Goal: Information Seeking & Learning: Learn about a topic

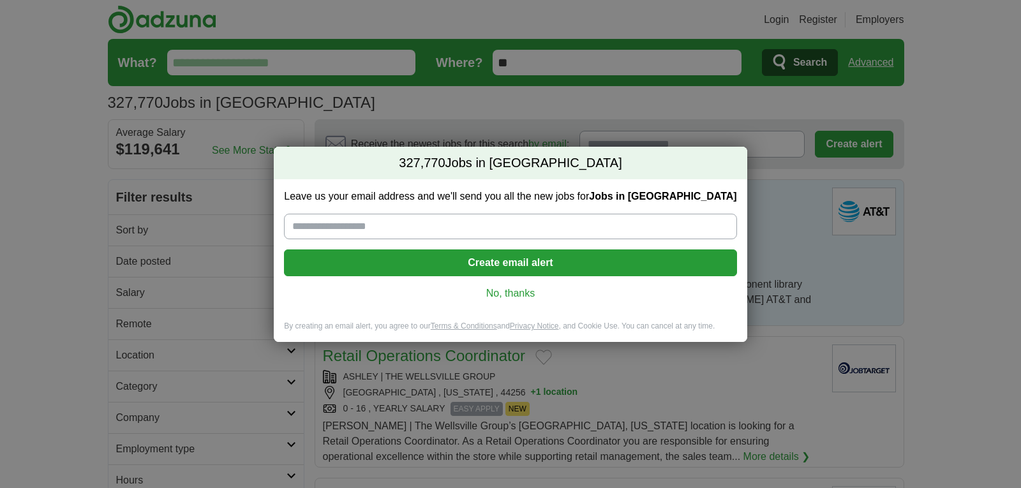
click at [518, 295] on link "No, thanks" at bounding box center [510, 294] width 432 height 14
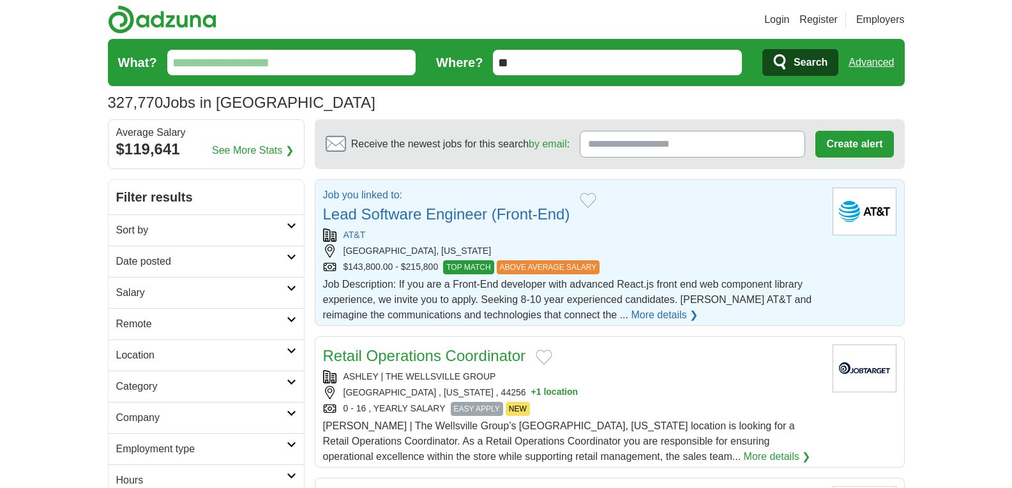
click at [303, 58] on input "What?" at bounding box center [291, 63] width 249 height 26
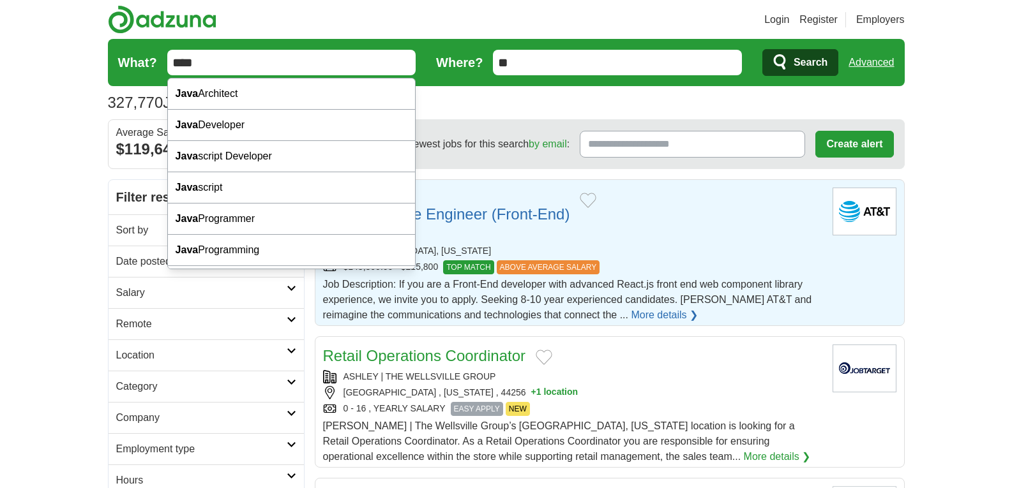
type input "****"
click at [762, 49] on button "Search" at bounding box center [800, 62] width 76 height 27
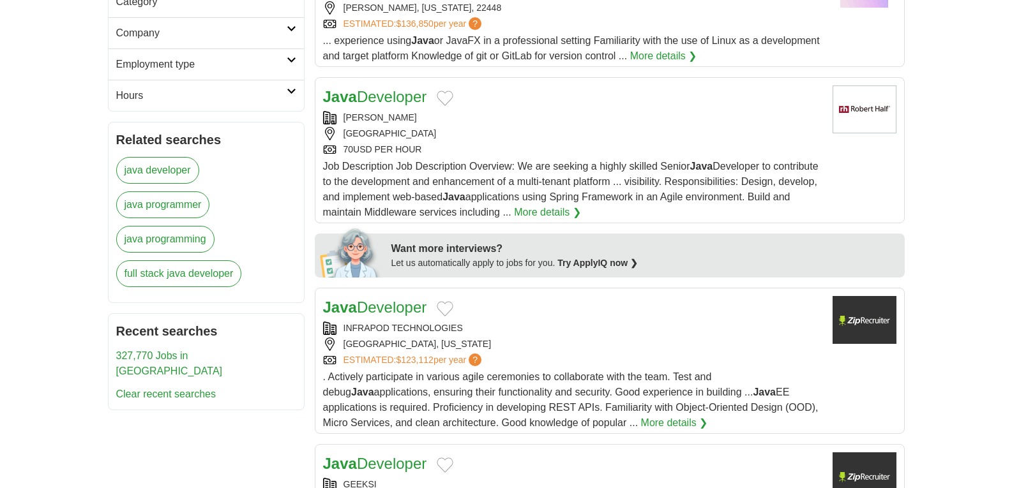
scroll to position [383, 0]
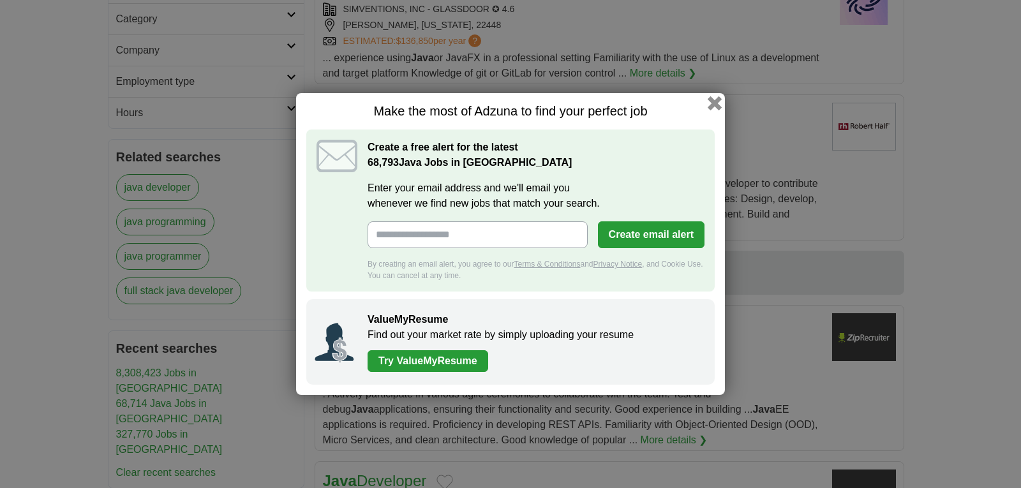
click at [714, 103] on button "button" at bounding box center [715, 103] width 14 height 14
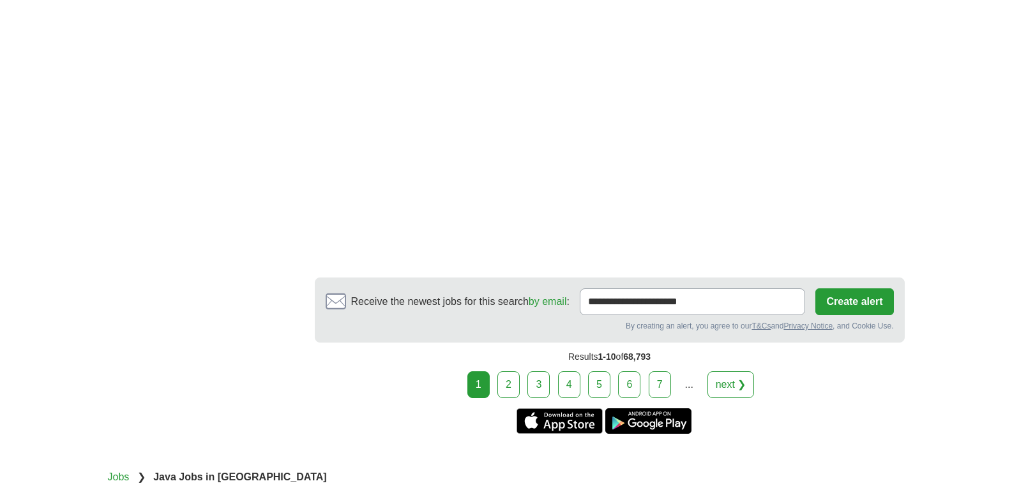
scroll to position [2234, 0]
click at [508, 371] on link "2" at bounding box center [508, 384] width 22 height 27
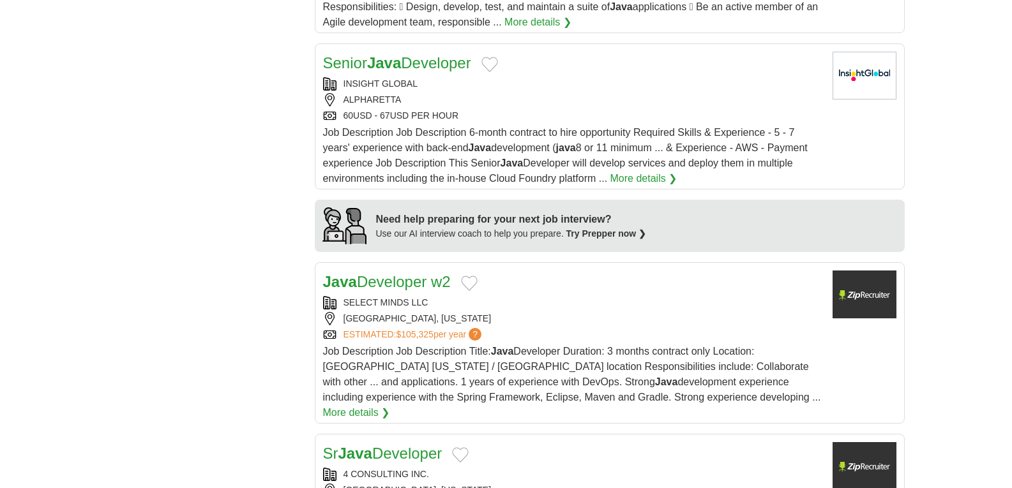
scroll to position [830, 0]
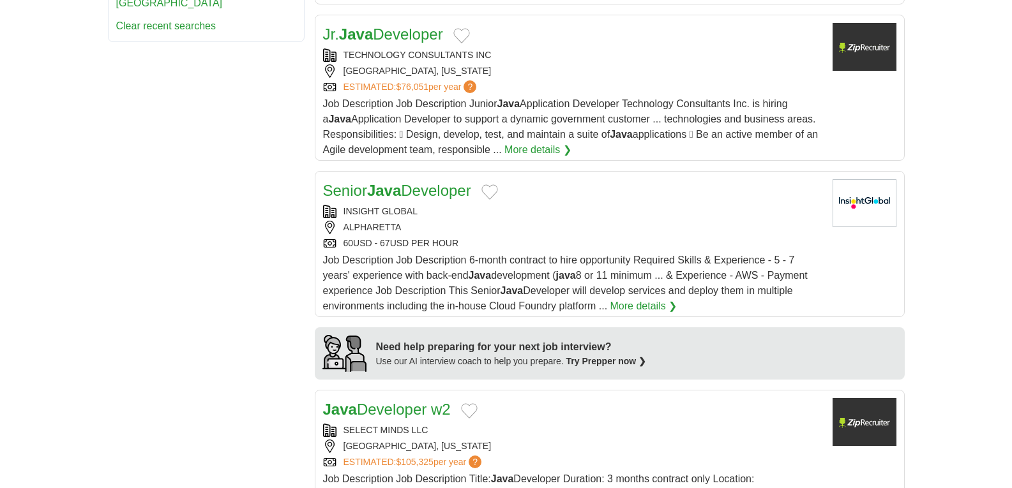
click at [648, 305] on link "More details ❯" at bounding box center [643, 306] width 67 height 15
